Goal: Task Accomplishment & Management: Manage account settings

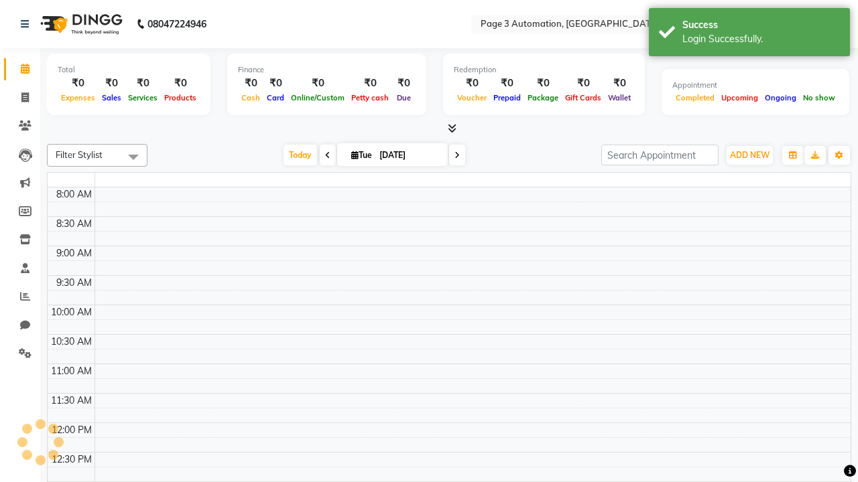
select select "en"
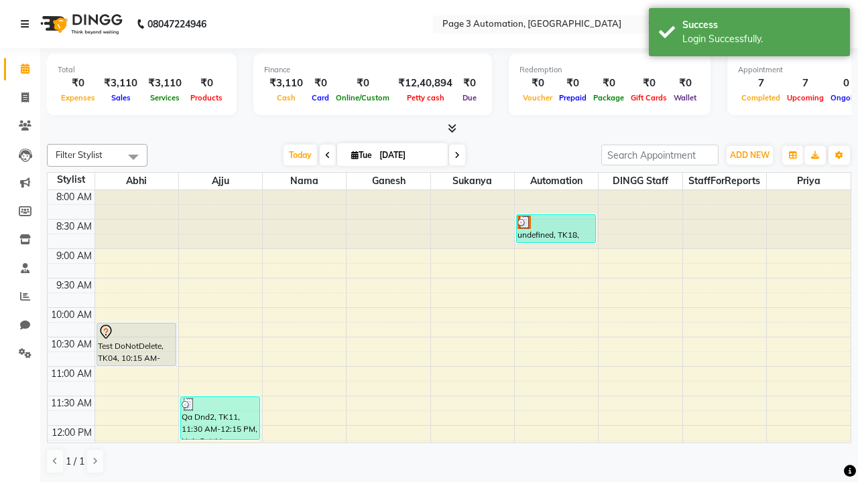
click at [27, 24] on icon at bounding box center [25, 23] width 8 height 9
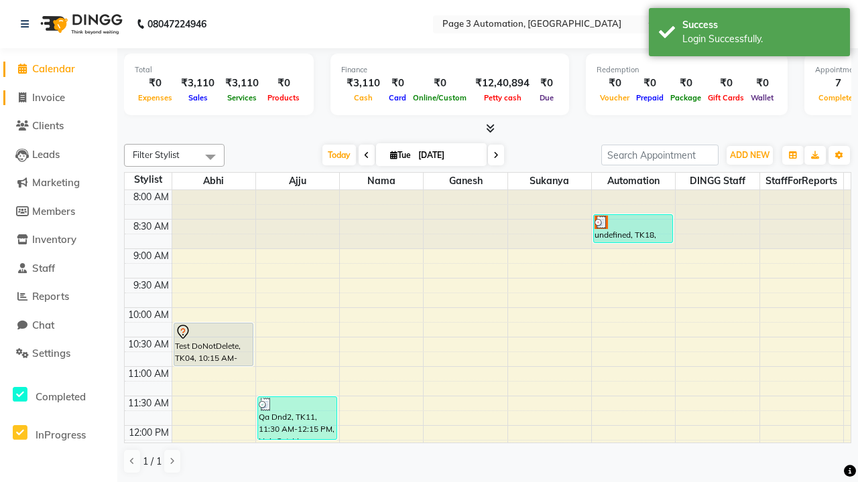
click at [58, 97] on span "Invoice" at bounding box center [48, 97] width 33 height 13
select select "2774"
select select "service"
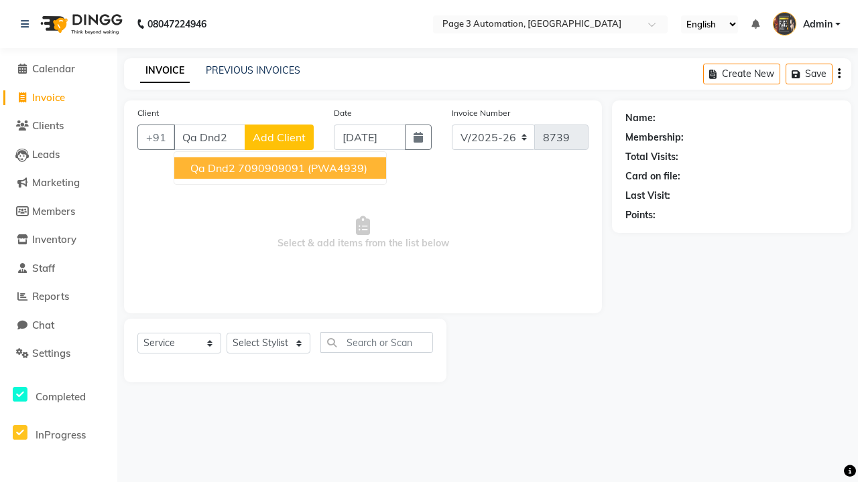
click at [281, 168] on ngb-highlight "7090909091" at bounding box center [271, 167] width 67 height 13
type input "7090909091"
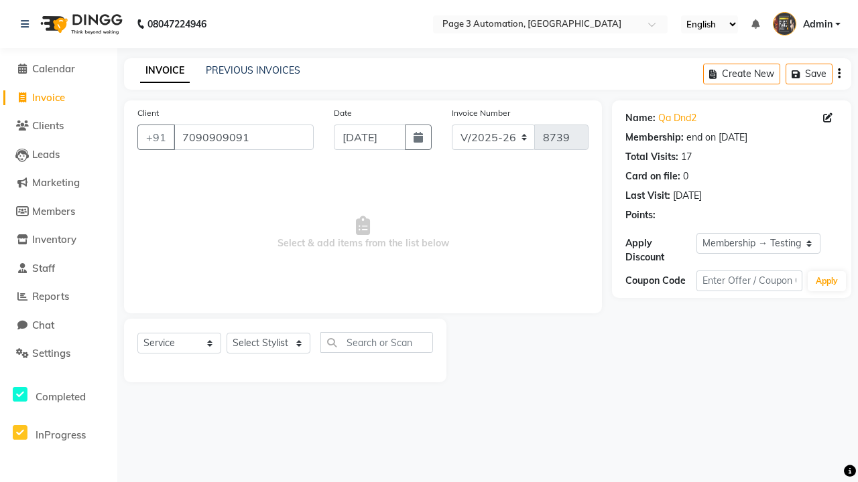
select select "0:"
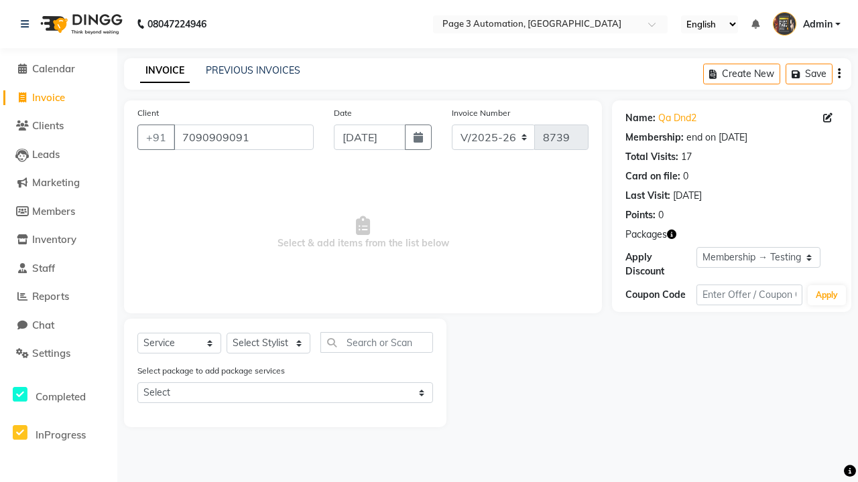
select select "71572"
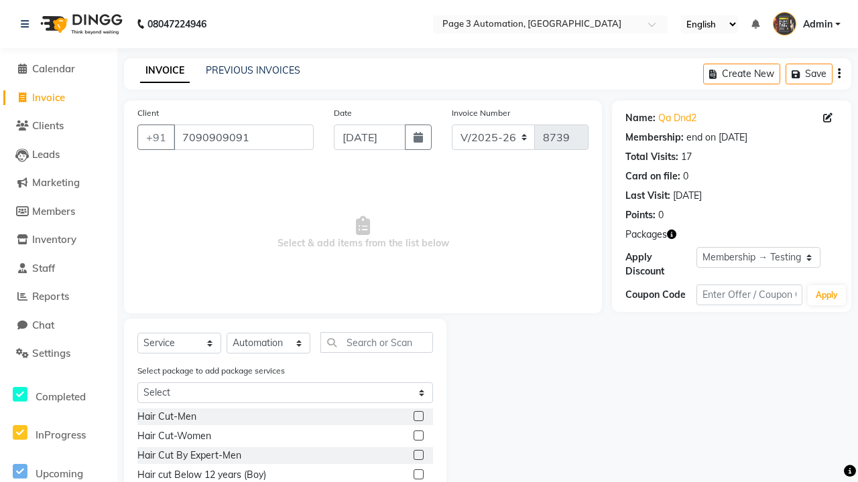
click at [417, 417] on label at bounding box center [418, 416] width 10 height 10
click at [417, 417] on input "checkbox" at bounding box center [417, 417] width 9 height 9
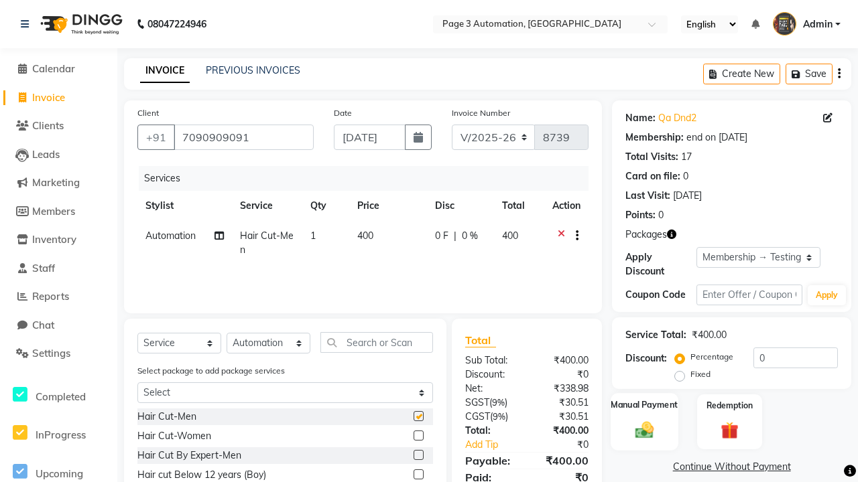
click at [644, 405] on label "Manual Payment" at bounding box center [644, 405] width 67 height 13
checkbox input "false"
click at [767, 468] on span "CASH" at bounding box center [766, 467] width 29 height 15
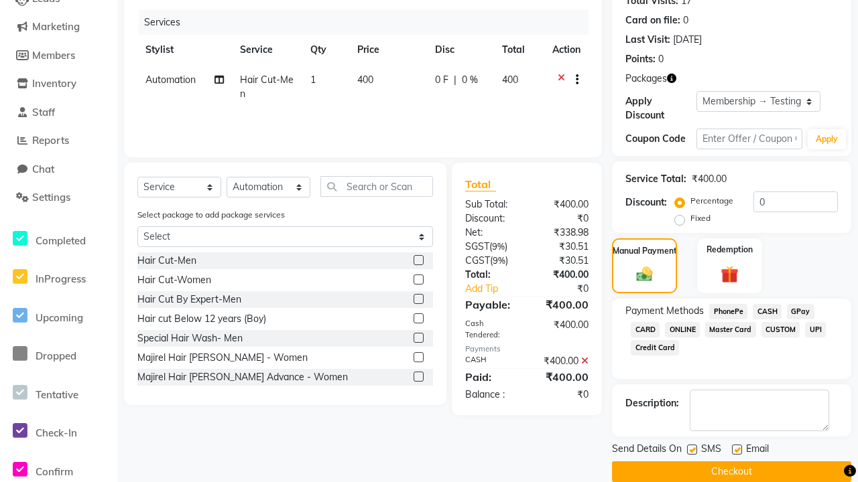
click at [691, 450] on label at bounding box center [692, 450] width 10 height 10
click at [691, 450] on input "checkbox" at bounding box center [691, 450] width 9 height 9
checkbox input "false"
click at [736, 450] on label at bounding box center [737, 450] width 10 height 10
click at [736, 450] on input "checkbox" at bounding box center [736, 450] width 9 height 9
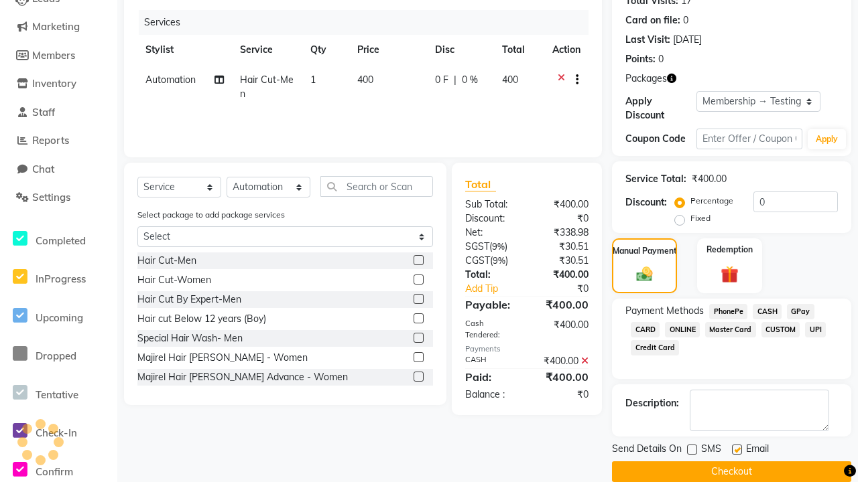
checkbox input "false"
click at [731, 472] on button "Checkout" at bounding box center [731, 472] width 239 height 21
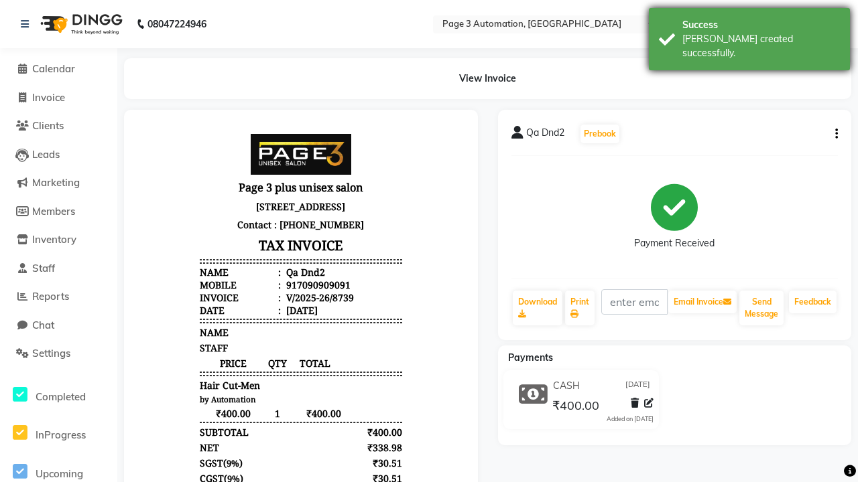
click at [749, 34] on div "[PERSON_NAME] created successfully." at bounding box center [760, 46] width 157 height 28
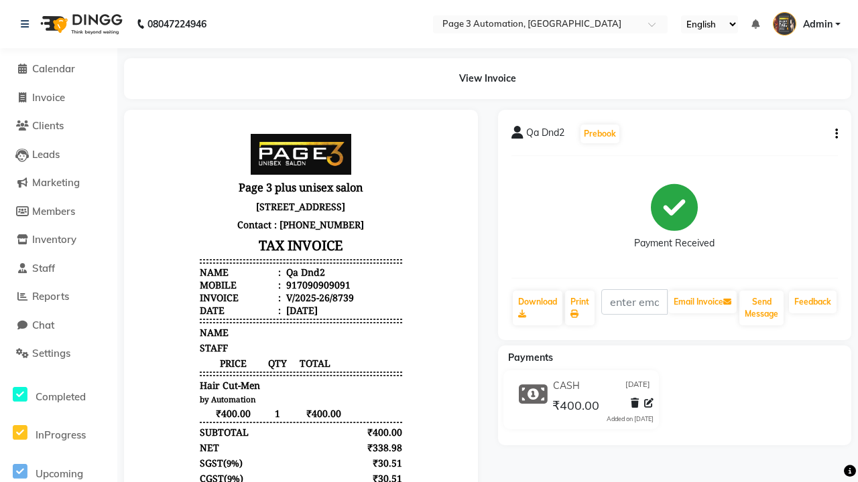
click at [834, 134] on button "button" at bounding box center [833, 134] width 8 height 14
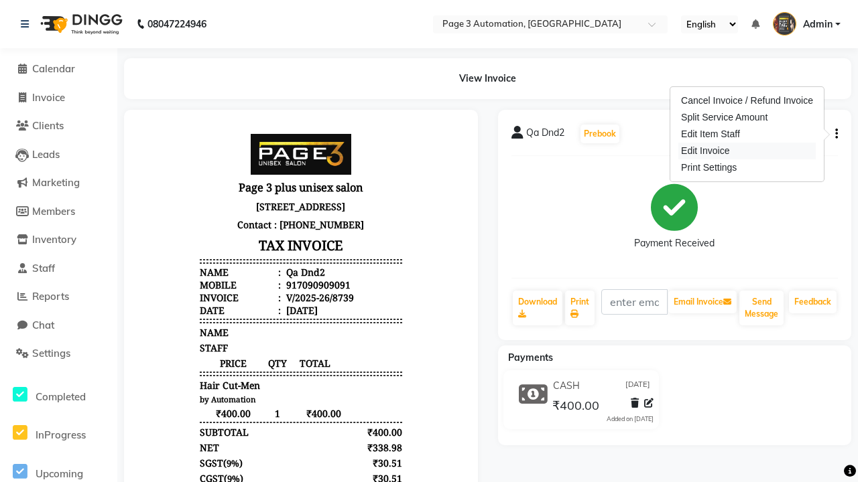
click at [746, 151] on div "Edit Invoice" at bounding box center [746, 151] width 137 height 17
select select "service"
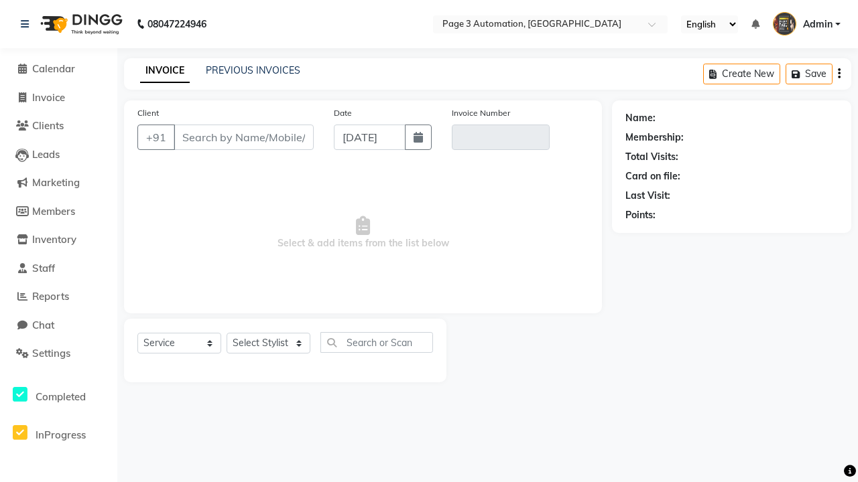
type input "7090909091"
type input "V/2025-26/8739"
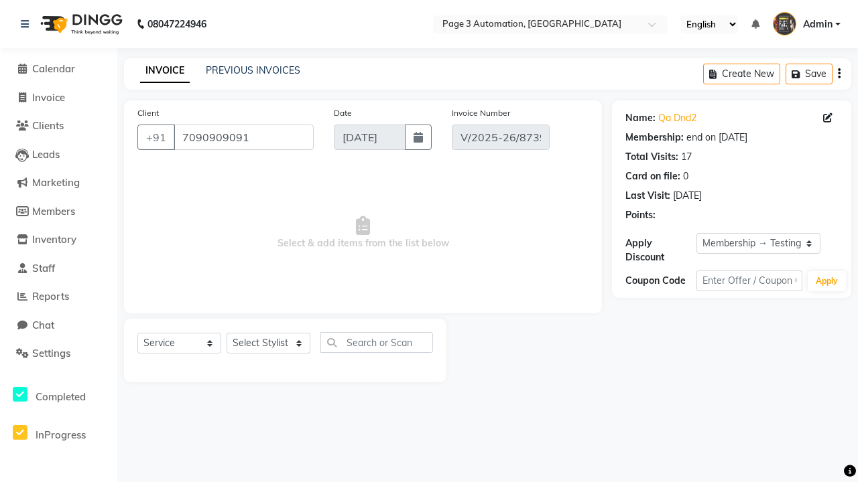
select select "0:"
select select "71572"
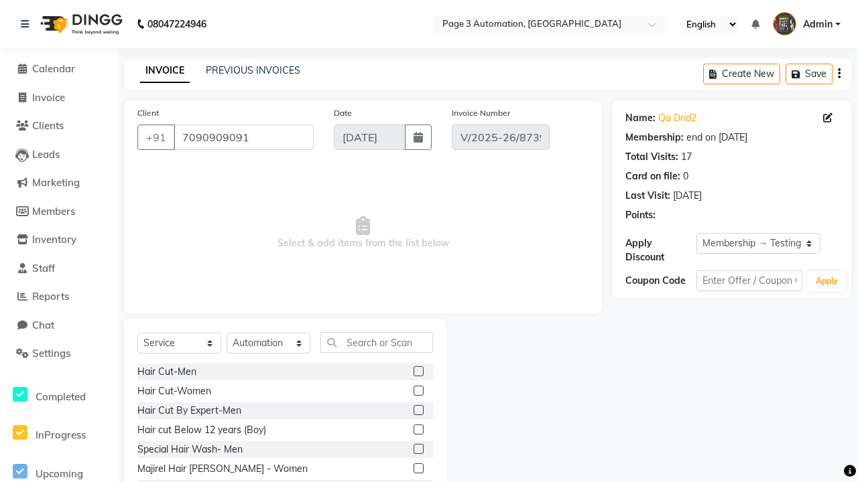
click at [417, 411] on label at bounding box center [418, 410] width 10 height 10
click at [417, 411] on input "checkbox" at bounding box center [417, 411] width 9 height 9
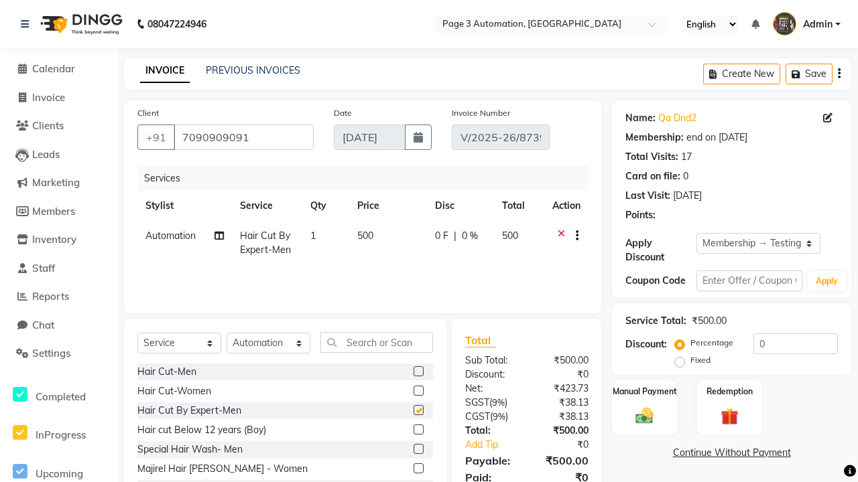
checkbox input "false"
select select "select"
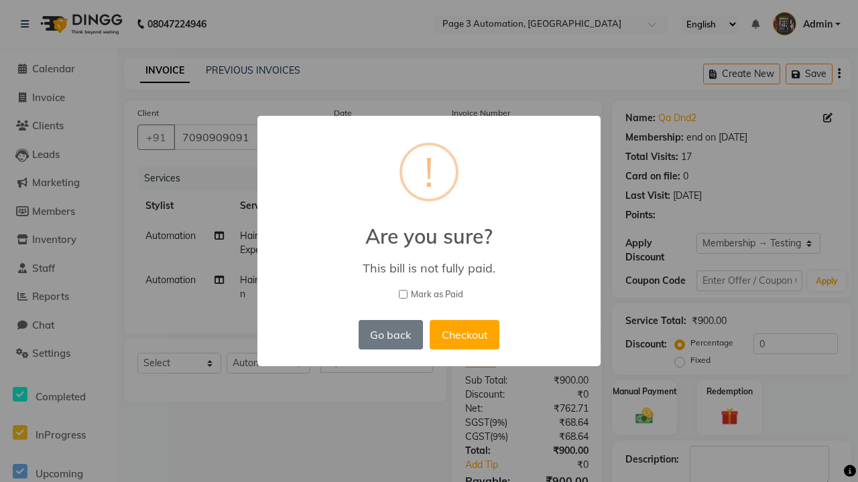
scroll to position [129, 0]
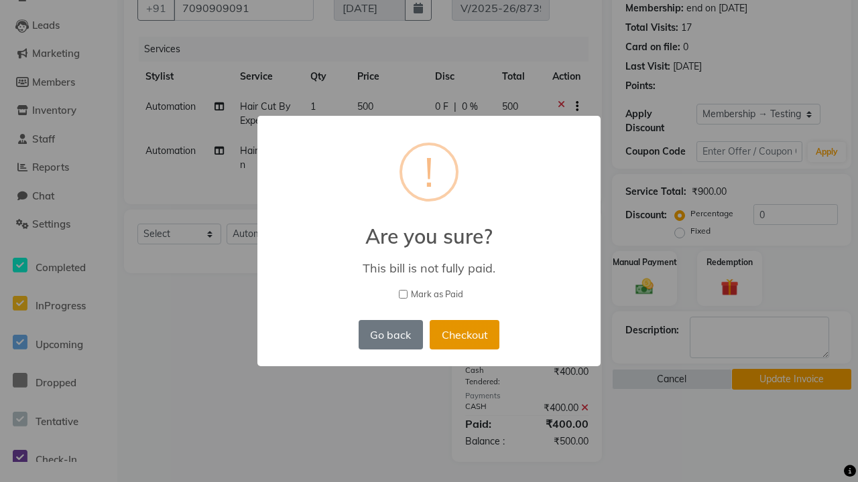
click at [454, 320] on button "Checkout" at bounding box center [464, 334] width 70 height 29
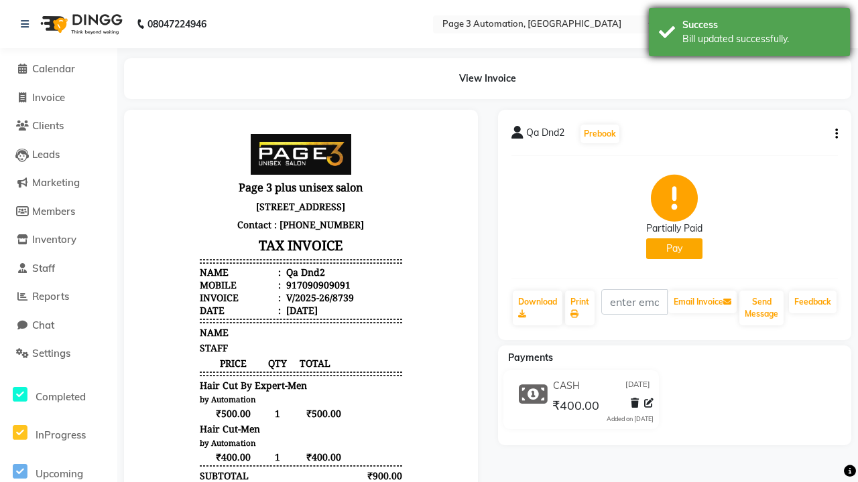
click at [749, 34] on div "Bill updated successfully." at bounding box center [760, 39] width 157 height 14
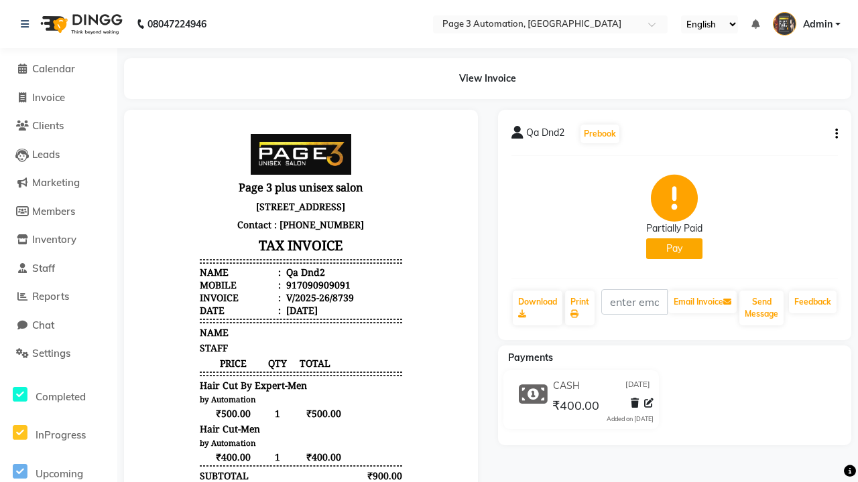
click at [834, 134] on button "button" at bounding box center [833, 134] width 8 height 14
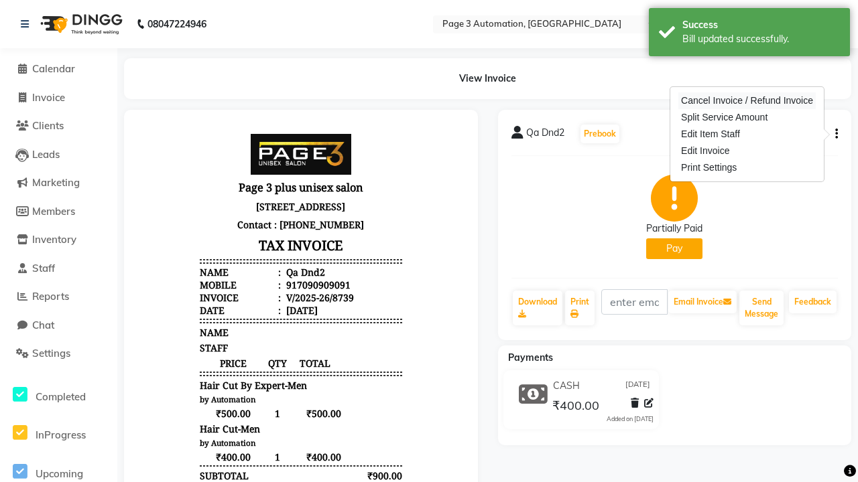
click at [746, 101] on div "Cancel Invoice / Refund Invoice" at bounding box center [746, 100] width 137 height 17
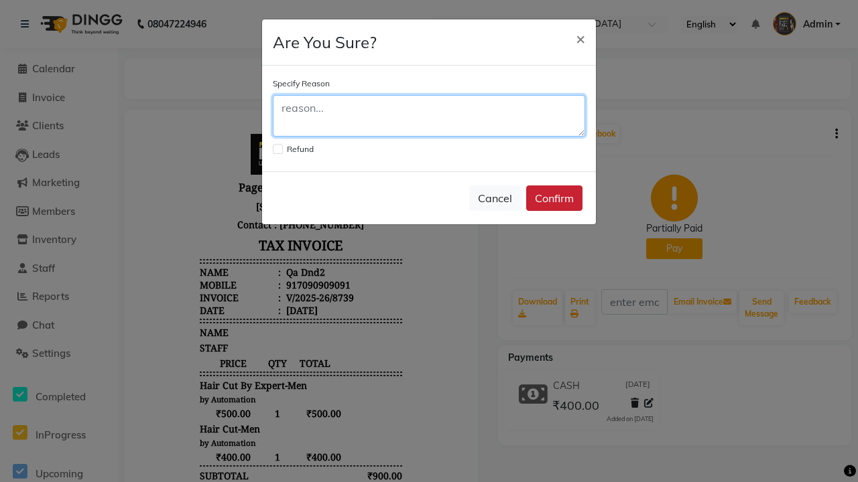
click at [429, 116] on textarea at bounding box center [429, 116] width 312 height 42
type textarea "Testing"
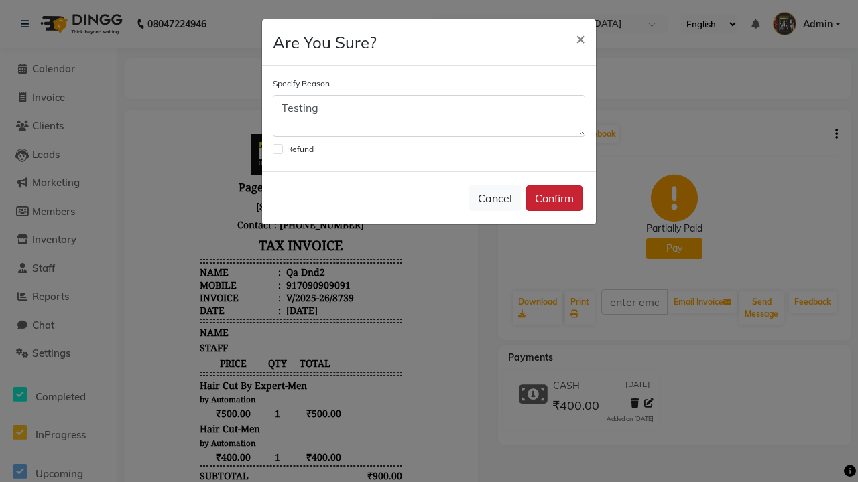
click at [554, 198] on button "Confirm" at bounding box center [554, 198] width 56 height 25
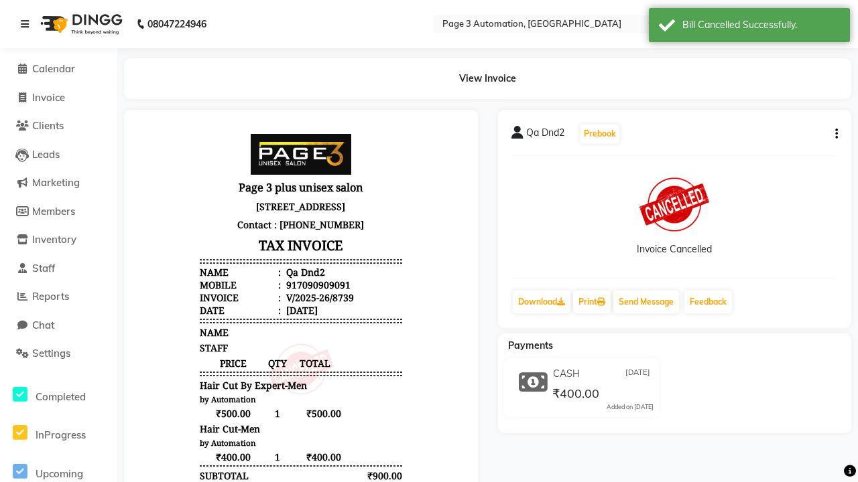
click at [749, 27] on div "Bill Cancelled Successfully." at bounding box center [760, 25] width 157 height 14
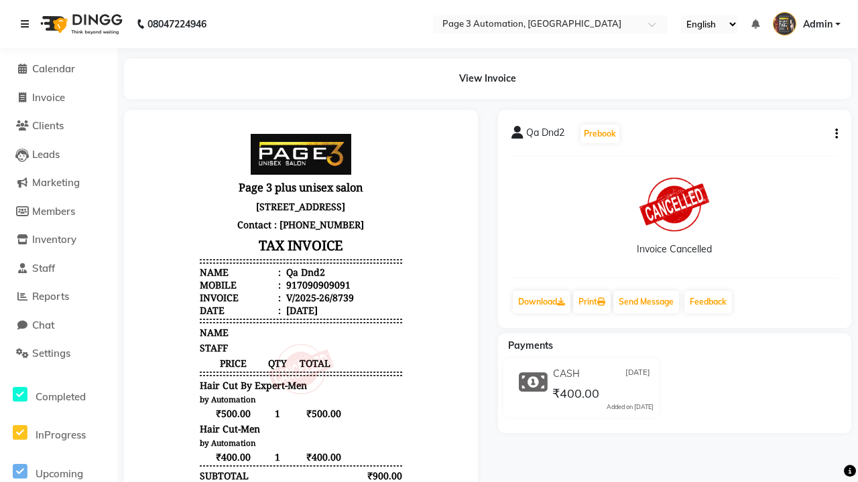
click at [27, 24] on icon at bounding box center [25, 23] width 8 height 9
